Goal: Navigation & Orientation: Find specific page/section

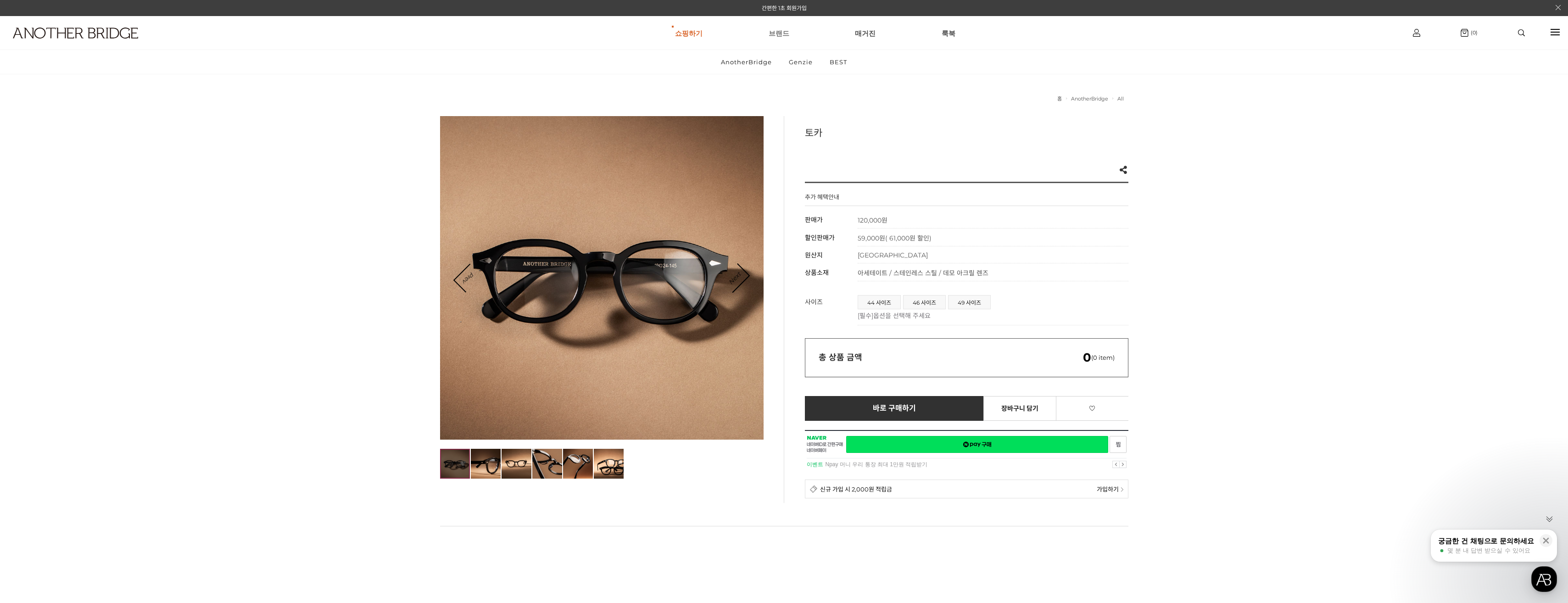
click at [772, 31] on link "브랜드" at bounding box center [779, 33] width 20 height 33
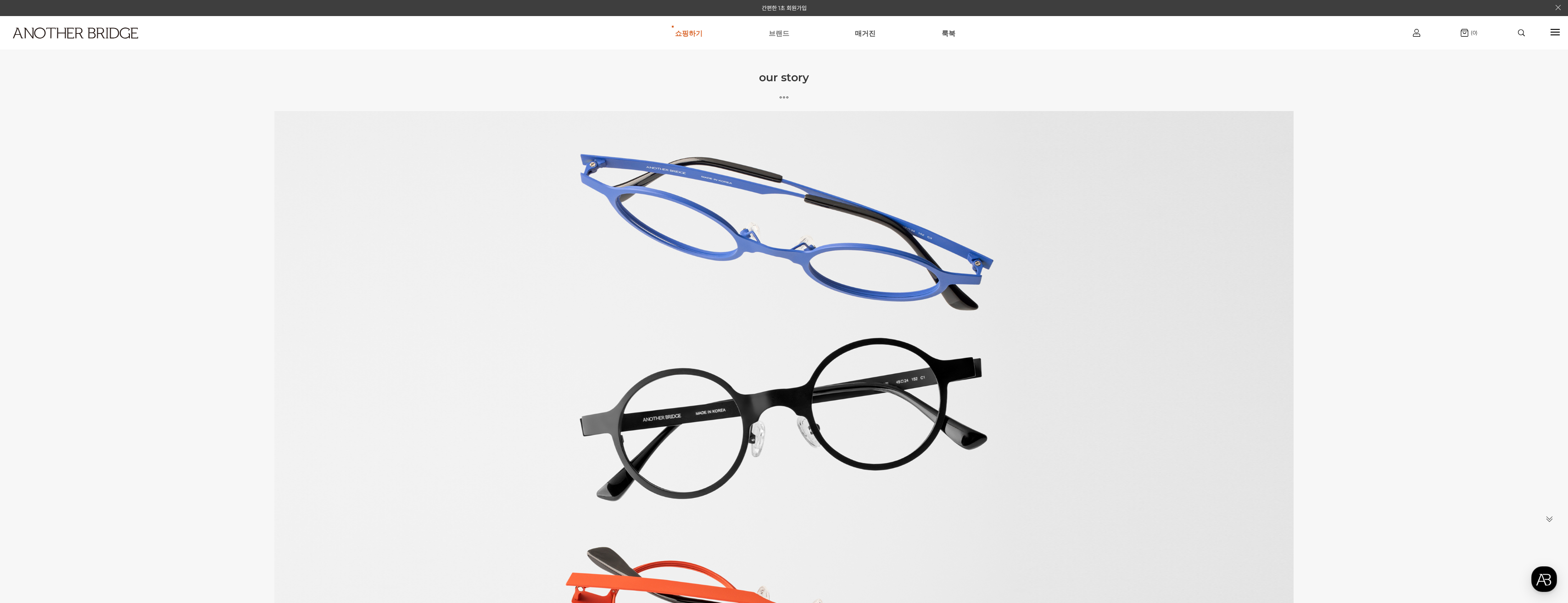
click at [785, 30] on link "브랜드" at bounding box center [779, 33] width 20 height 33
click at [817, 77] on h3 "our story" at bounding box center [784, 78] width 1568 height 13
click at [795, 99] on icon at bounding box center [784, 97] width 1568 height 8
click at [689, 92] on link "BEST" at bounding box center [688, 96] width 99 height 18
